Goal: Check status: Check status

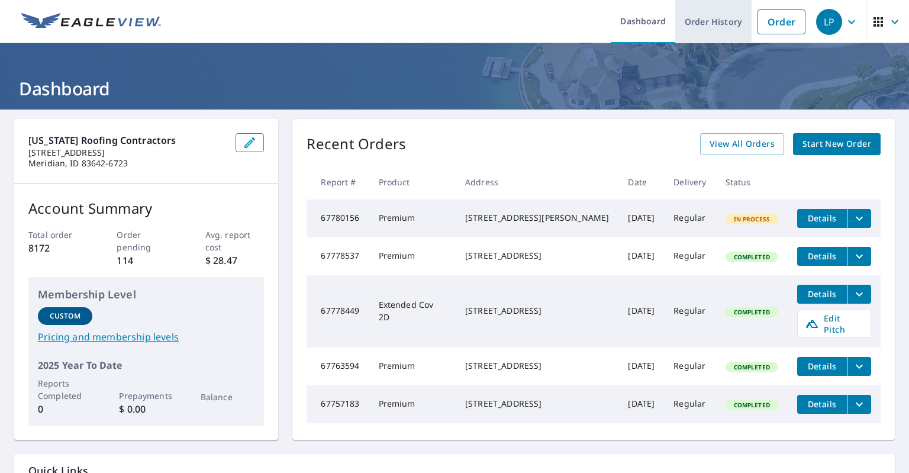
click at [704, 34] on link "Order History" at bounding box center [713, 21] width 76 height 43
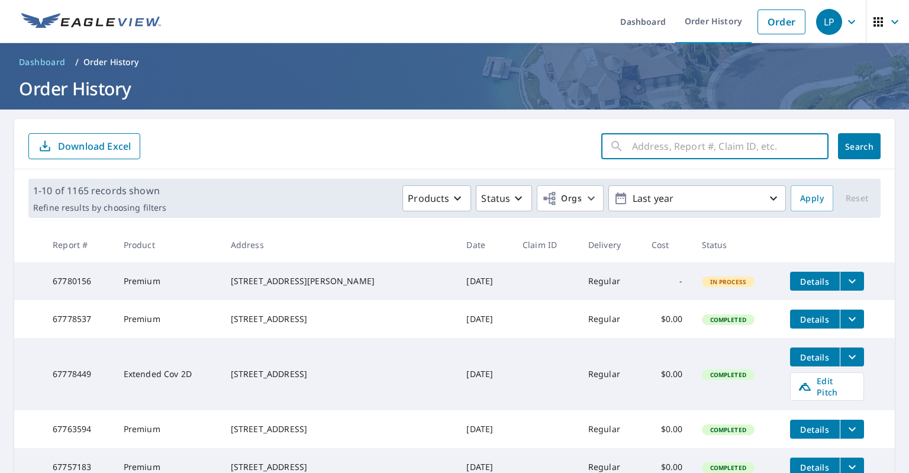
click at [704, 150] on input "text" at bounding box center [730, 146] width 196 height 33
paste input "66955726"
type input "66955726"
click button "Search" at bounding box center [859, 146] width 43 height 26
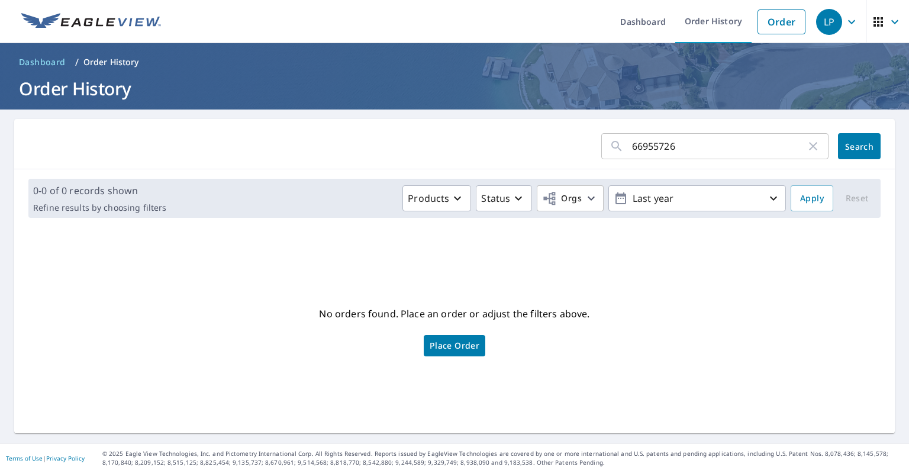
click at [638, 146] on input "66955726" at bounding box center [719, 146] width 174 height 33
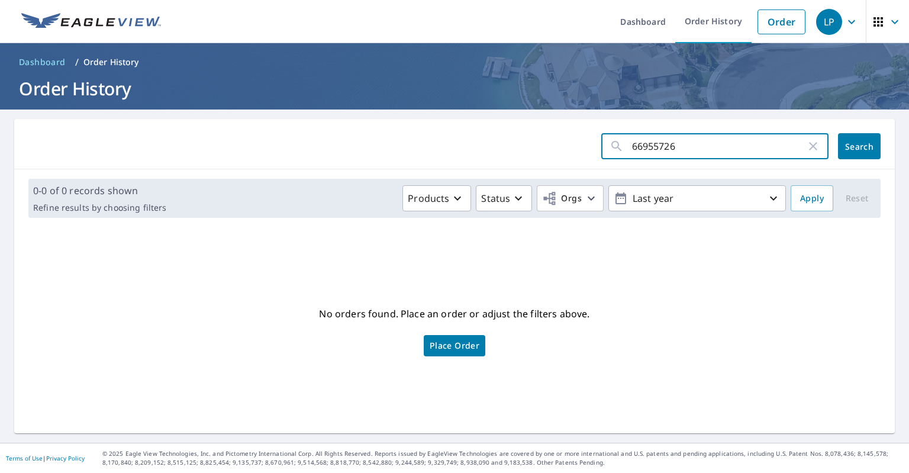
type input "66955726"
click at [863, 147] on span "Search" at bounding box center [859, 146] width 24 height 11
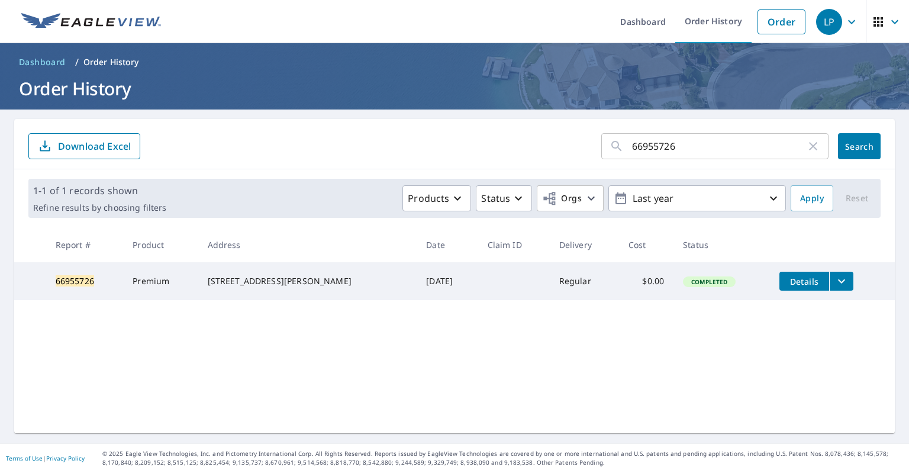
click at [808, 146] on icon "button" at bounding box center [813, 146] width 14 height 14
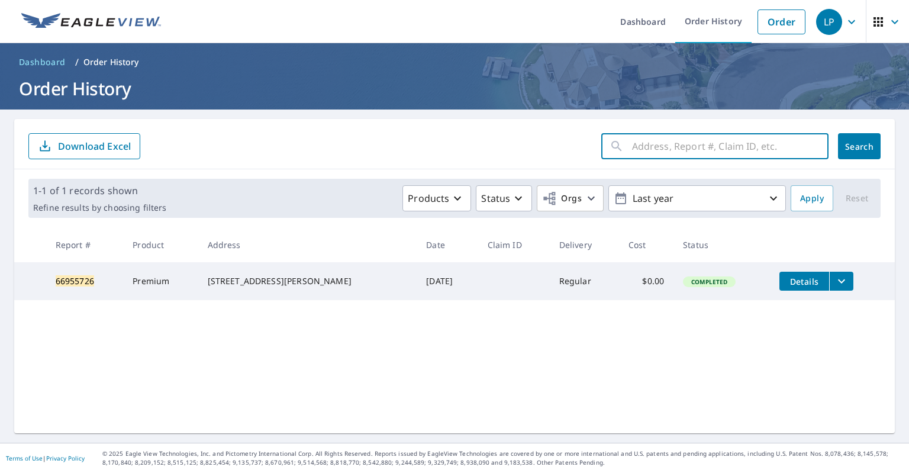
click at [769, 149] on input "text" at bounding box center [730, 146] width 196 height 33
paste input "66998816"
type input "66998816"
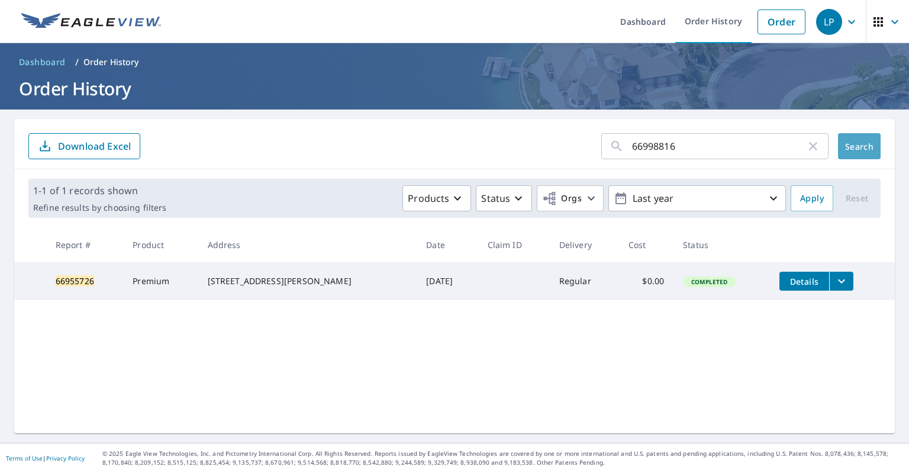
click at [855, 150] on span "Search" at bounding box center [859, 146] width 24 height 11
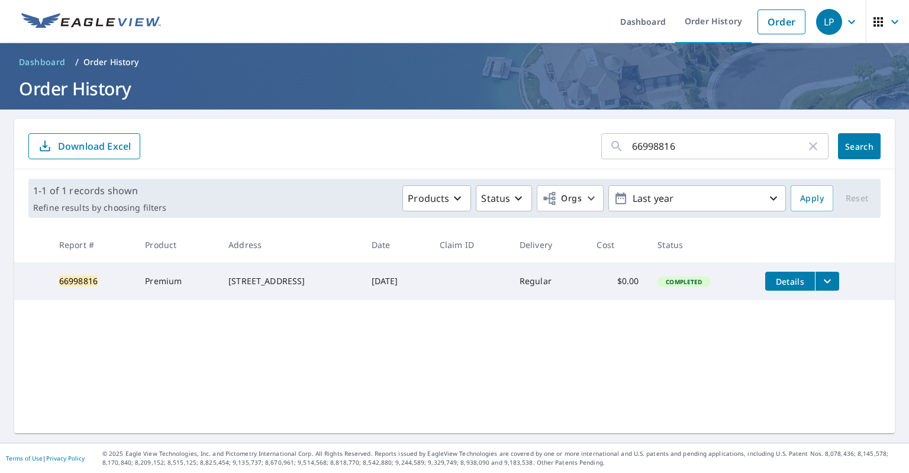
click at [813, 143] on icon "button" at bounding box center [813, 146] width 14 height 14
click at [718, 156] on input "text" at bounding box center [730, 146] width 196 height 33
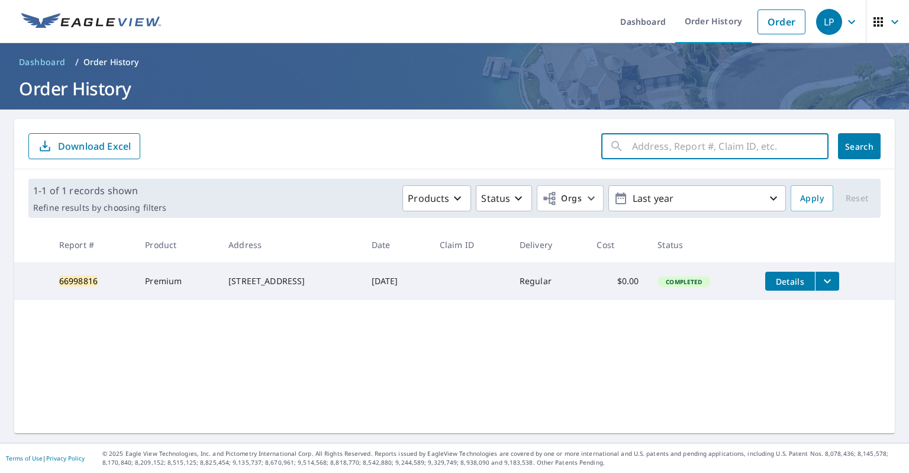
paste input "67018386"
type input "67018386"
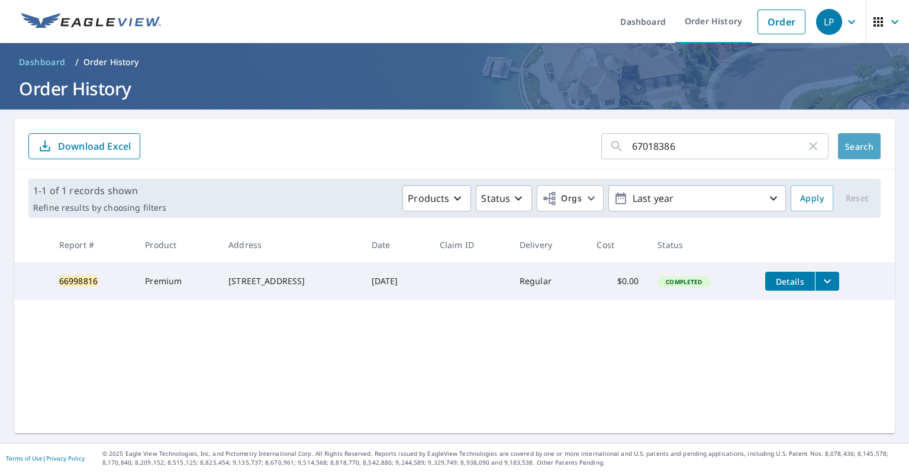
click at [863, 150] on span "Search" at bounding box center [859, 146] width 24 height 11
